Goal: Book appointment/travel/reservation

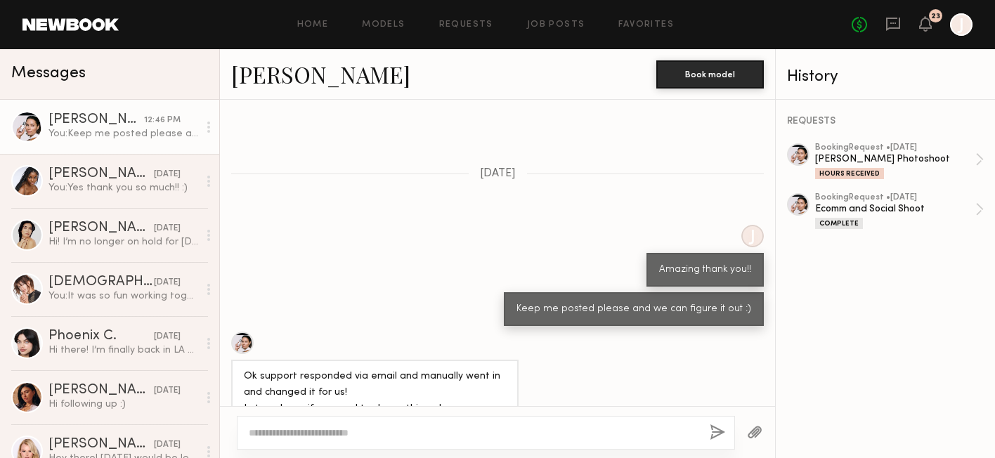
scroll to position [1766, 0]
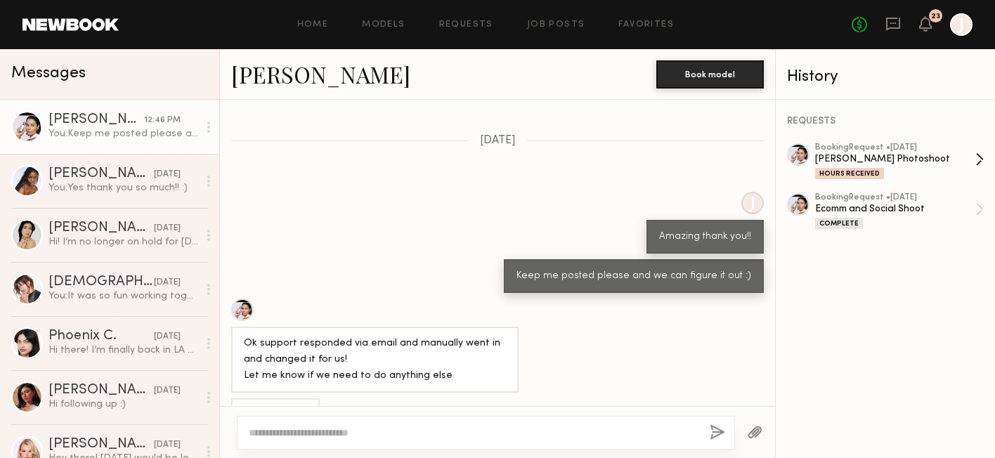
click at [877, 155] on div "[PERSON_NAME] Photoshoot" at bounding box center [895, 159] width 160 height 13
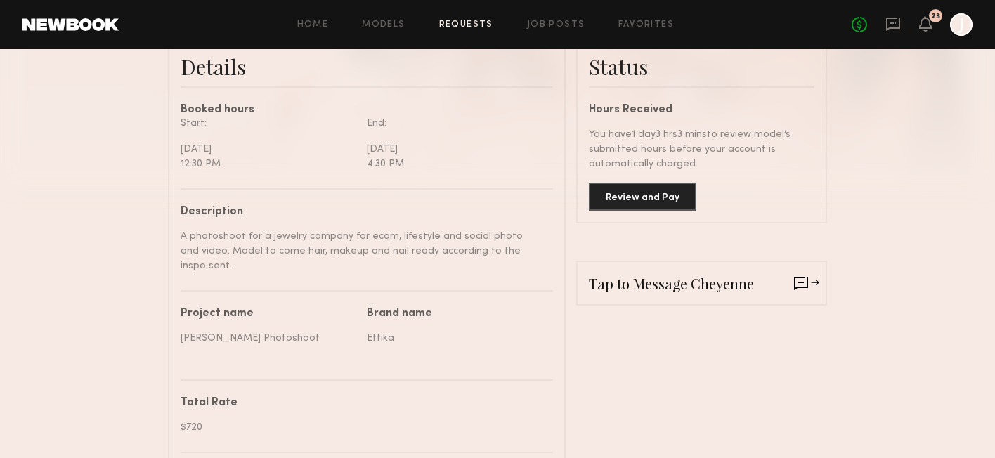
scroll to position [381, 0]
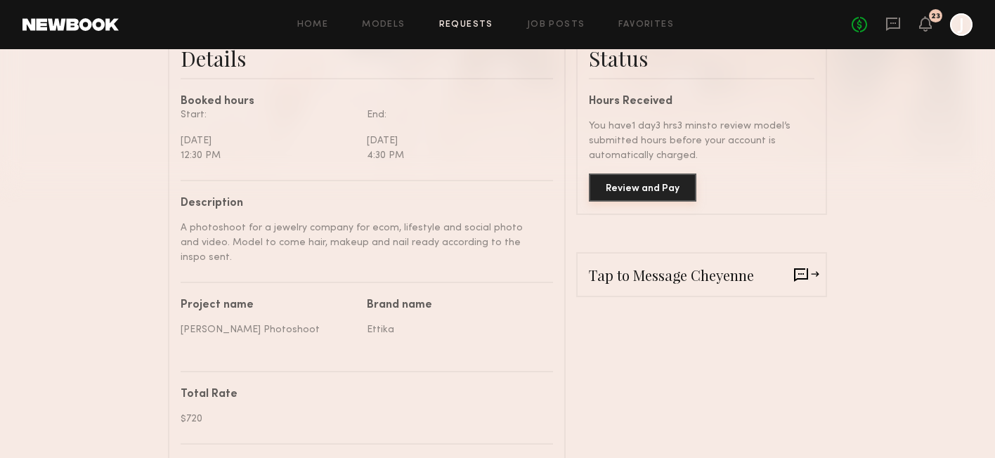
click at [669, 195] on button "Review and Pay" at bounding box center [643, 188] width 108 height 28
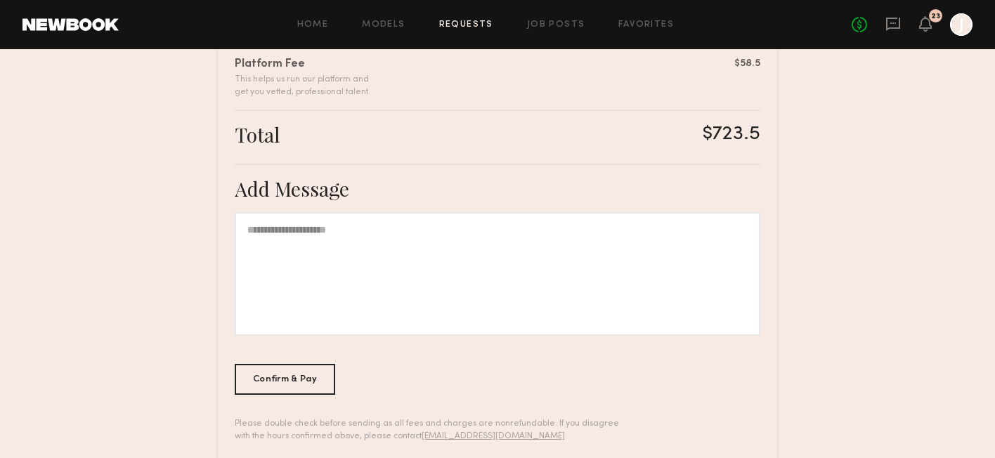
scroll to position [534, 0]
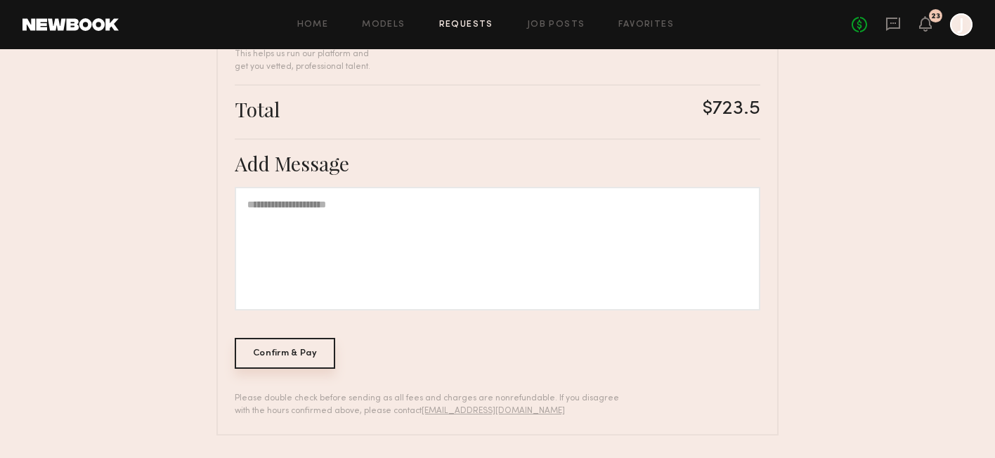
click at [319, 342] on div "Confirm & Pay" at bounding box center [285, 353] width 101 height 31
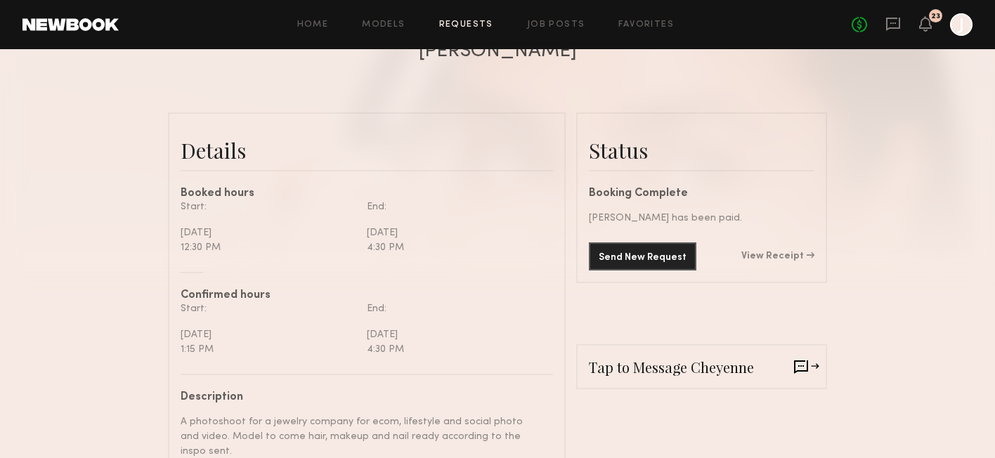
scroll to position [322, 0]
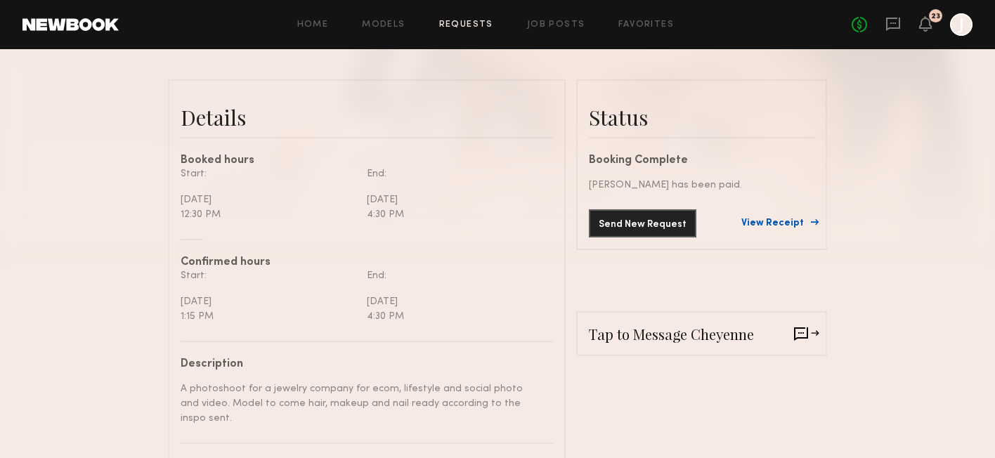
click at [781, 226] on link "View Receipt" at bounding box center [778, 224] width 73 height 10
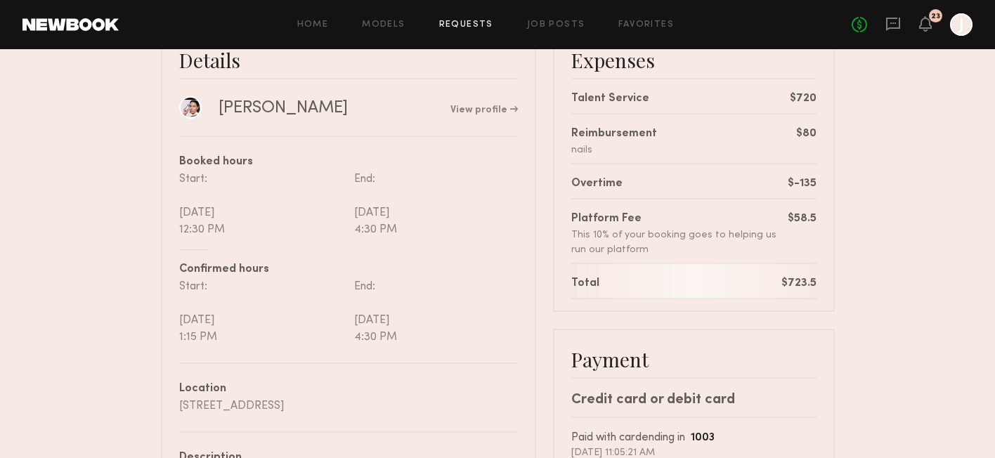
scroll to position [129, 0]
click at [880, 22] on div "No fees up to $5,000 23 J" at bounding box center [912, 24] width 121 height 22
click at [886, 22] on icon at bounding box center [893, 24] width 14 height 13
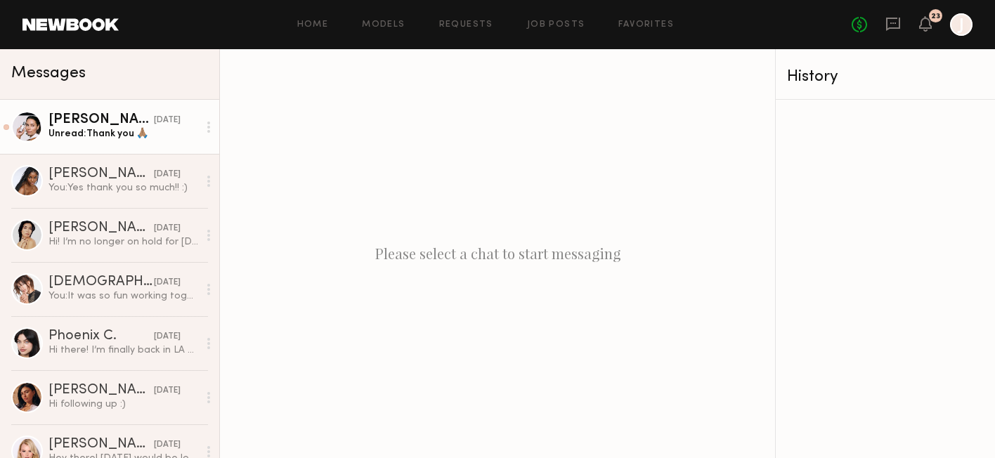
click at [154, 119] on div "[DATE]" at bounding box center [167, 120] width 27 height 13
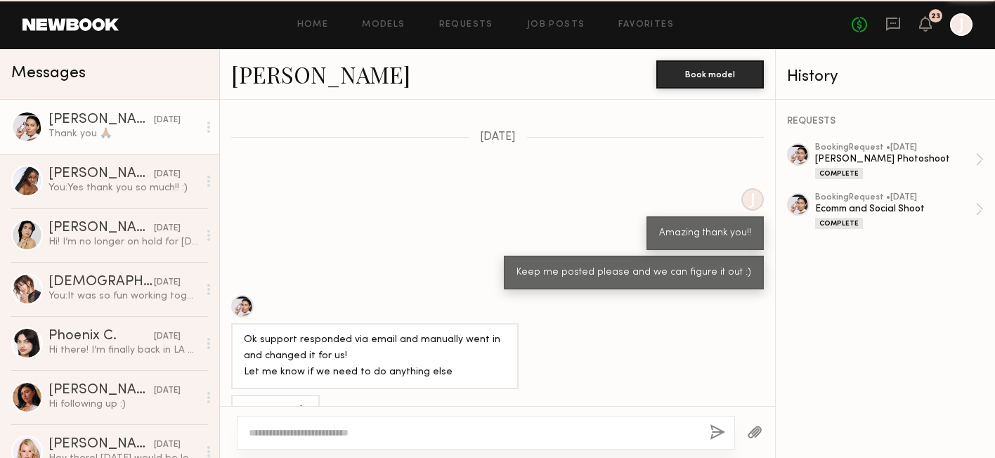
scroll to position [1080, 0]
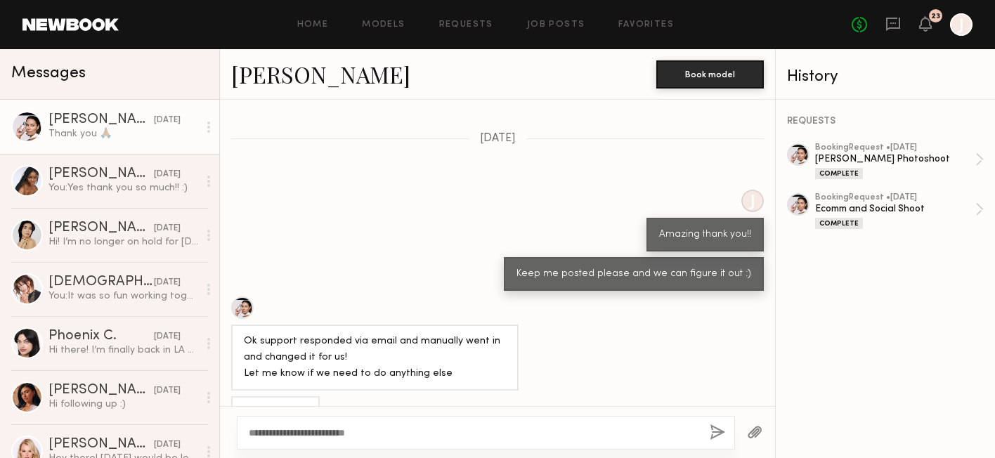
type textarea "**********"
click at [711, 429] on button "button" at bounding box center [717, 434] width 15 height 18
